Goal: Task Accomplishment & Management: Use online tool/utility

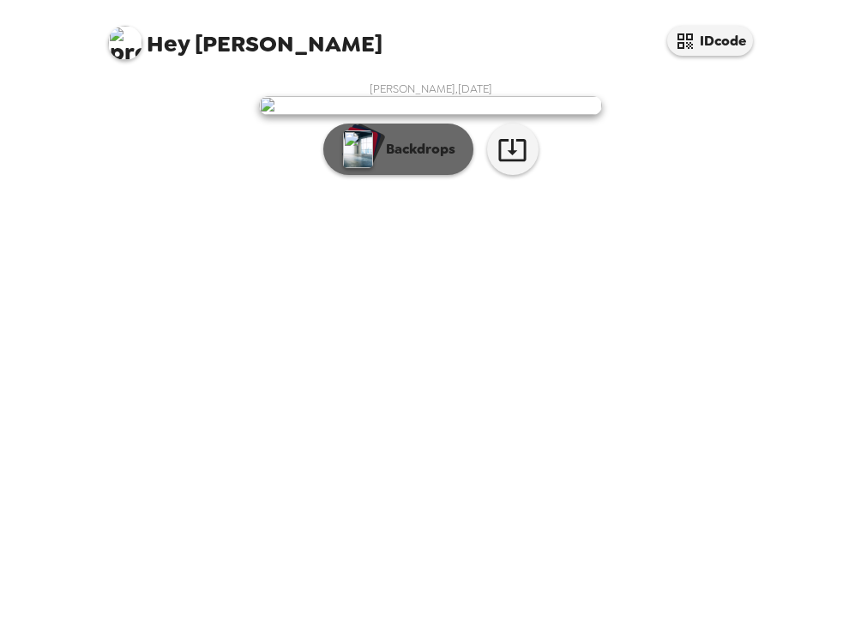
click at [389, 160] on p "Backdrops" at bounding box center [417, 149] width 78 height 21
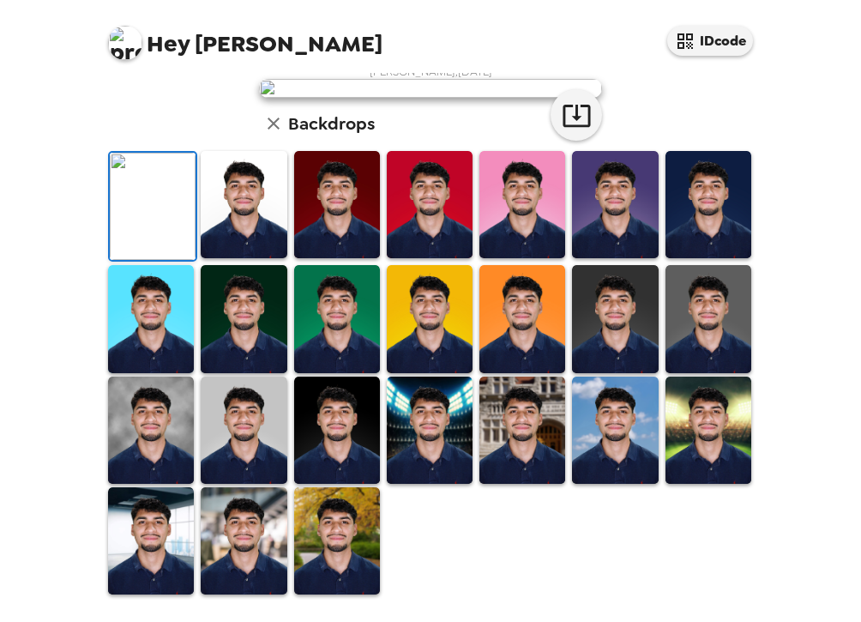
scroll to position [72, 0]
click at [257, 258] on img at bounding box center [244, 204] width 86 height 107
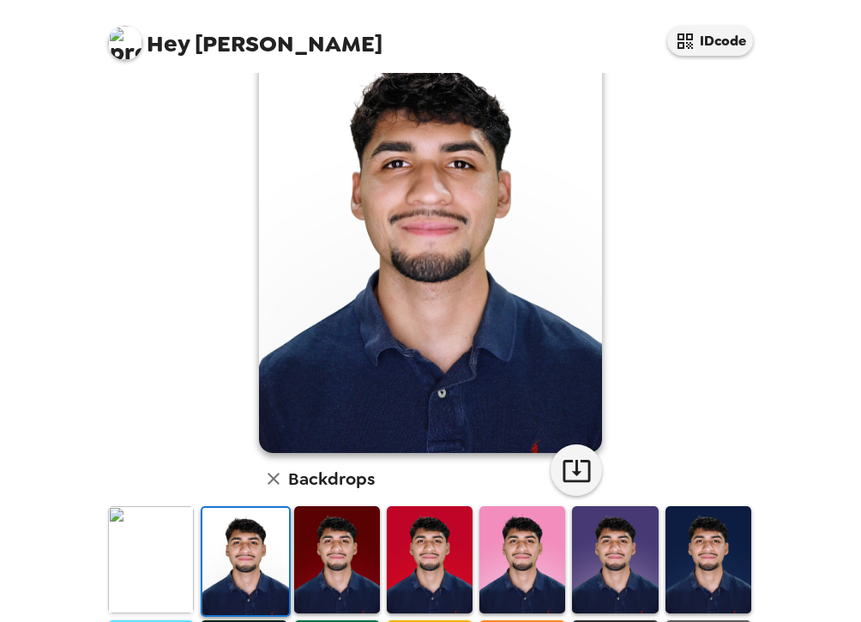
scroll to position [66, 0]
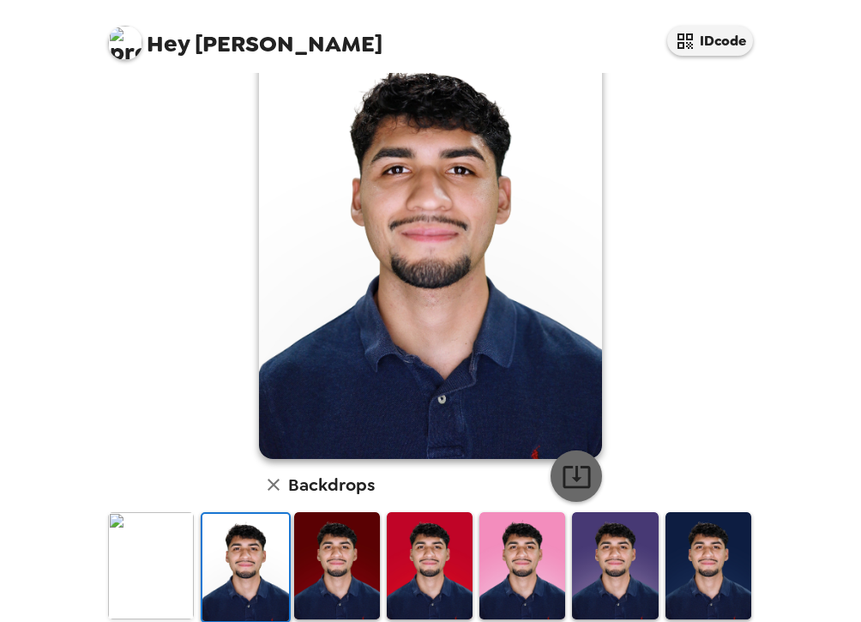
click at [578, 466] on icon "button" at bounding box center [577, 477] width 30 height 30
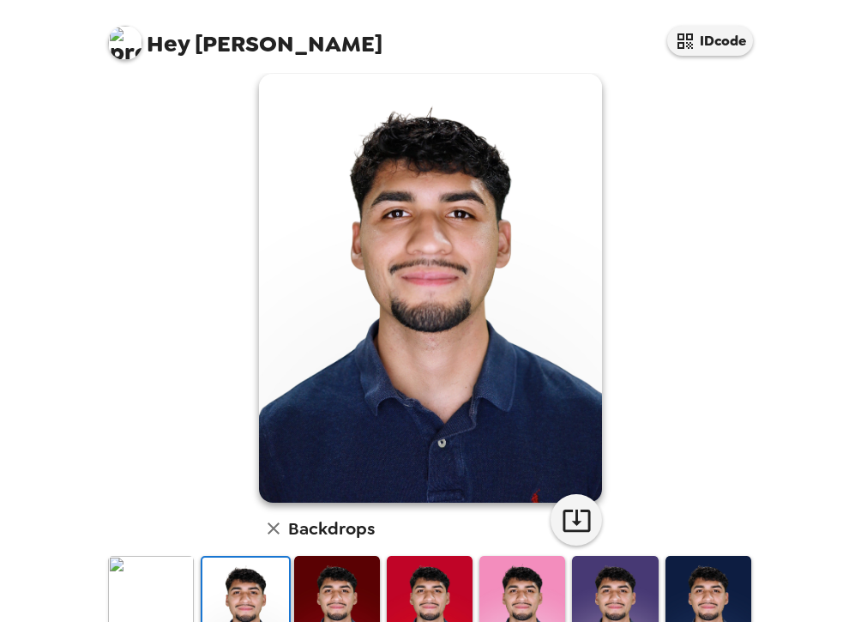
scroll to position [0, 0]
